Goal: Information Seeking & Learning: Learn about a topic

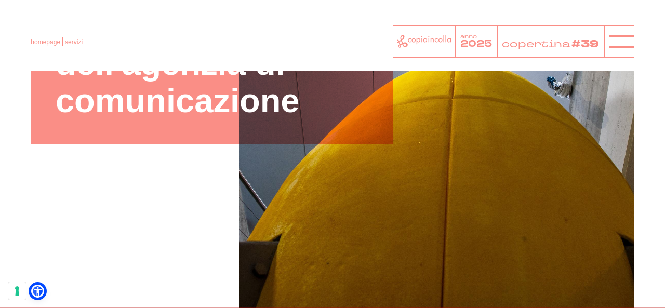
scroll to position [208, 0]
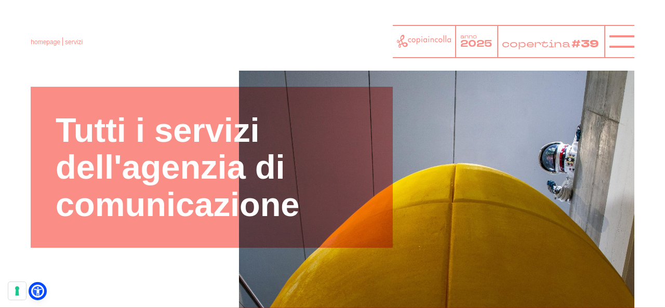
scroll to position [104, 0]
